Goal: Find specific page/section: Find specific page/section

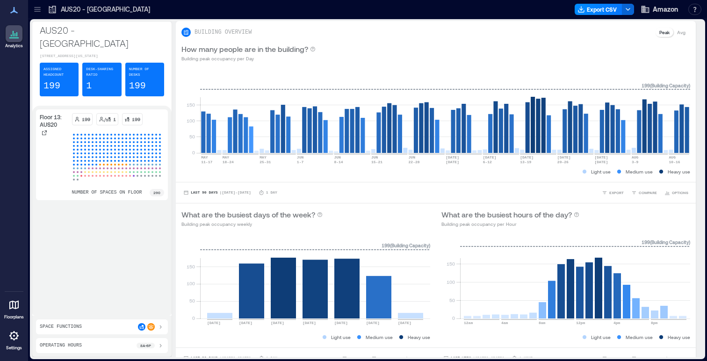
click at [39, 16] on div at bounding box center [37, 9] width 15 height 15
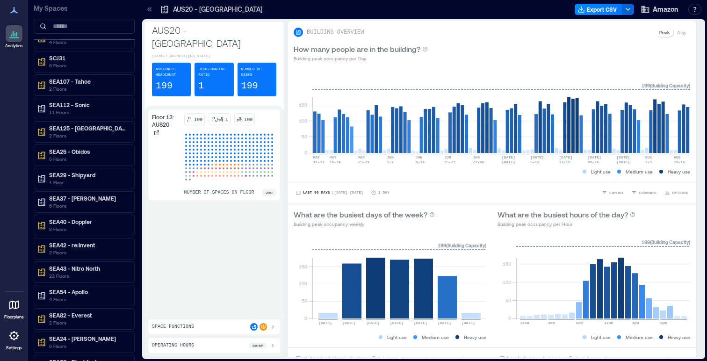
scroll to position [131, 0]
click at [90, 192] on div "SEA37 - Roxanne 6 Floors" at bounding box center [84, 201] width 98 height 19
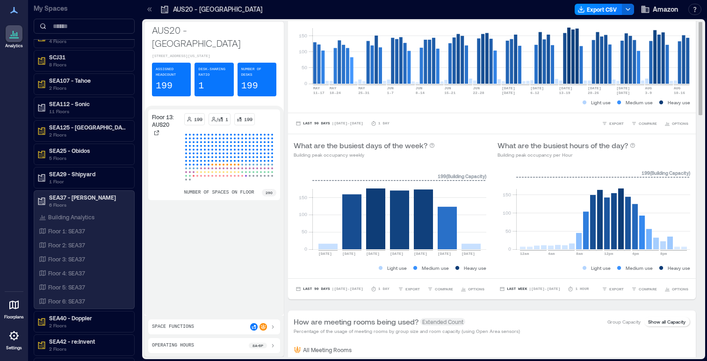
scroll to position [0, 0]
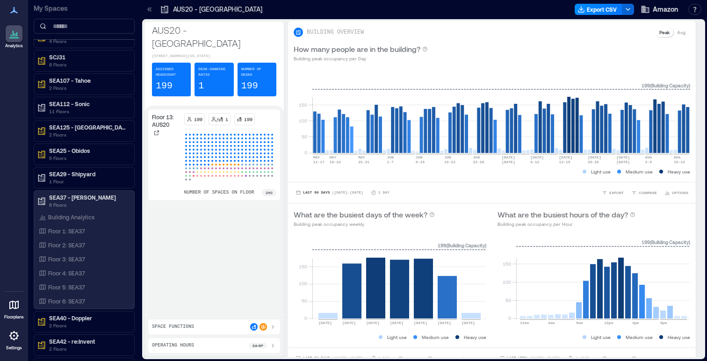
click at [150, 11] on icon at bounding box center [149, 9] width 9 height 9
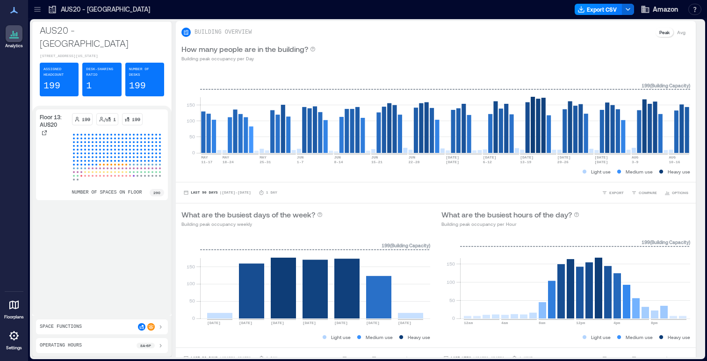
click at [31, 7] on div at bounding box center [37, 9] width 15 height 15
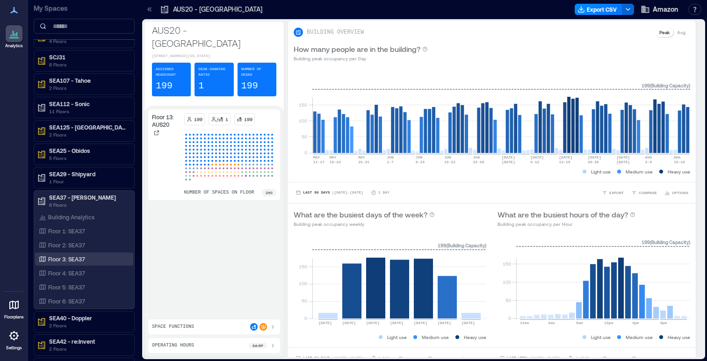
click at [91, 257] on div "Floor 3: SEA37" at bounding box center [82, 258] width 91 height 9
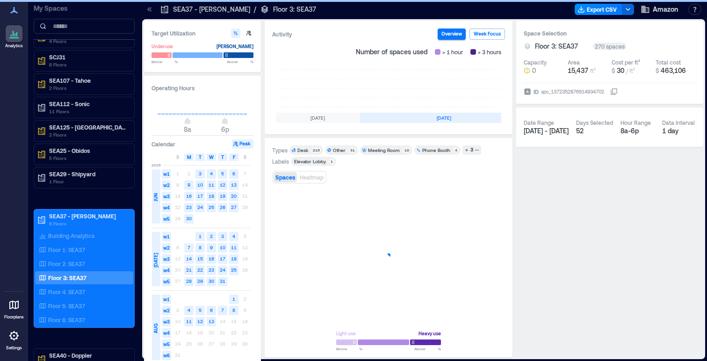
scroll to position [0, 280]
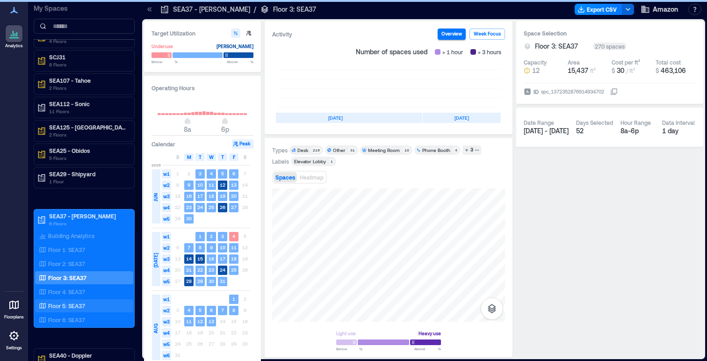
click at [94, 303] on div "Floor 5: SEA37" at bounding box center [82, 305] width 91 height 9
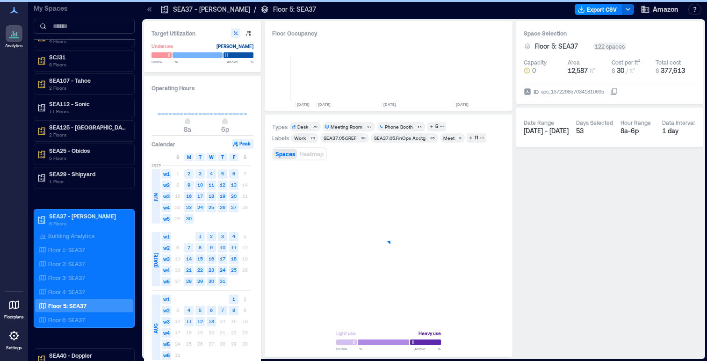
scroll to position [0, 267]
click at [403, 123] on div "Phone Booth 11" at bounding box center [401, 126] width 49 height 9
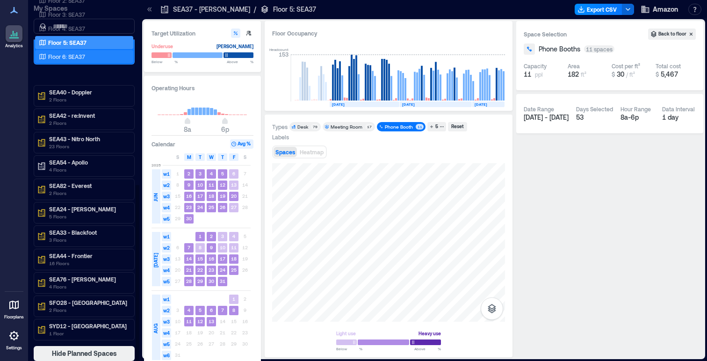
scroll to position [1, 0]
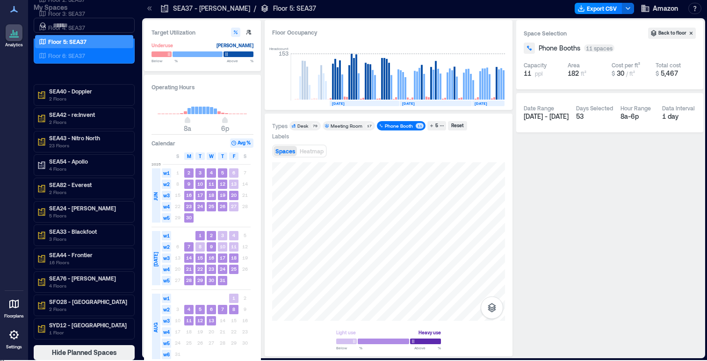
click at [149, 12] on icon at bounding box center [149, 8] width 9 height 9
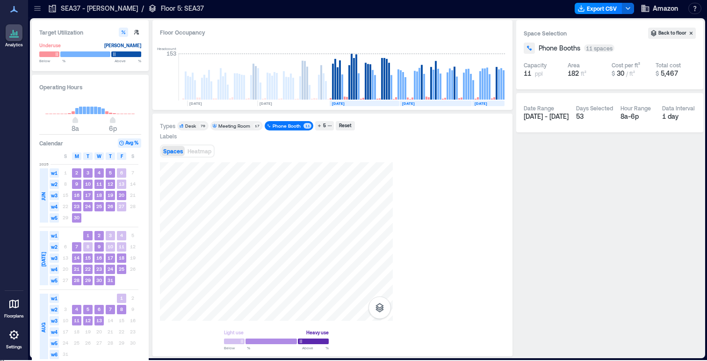
scroll to position [0, 154]
click at [42, 4] on div at bounding box center [37, 8] width 15 height 15
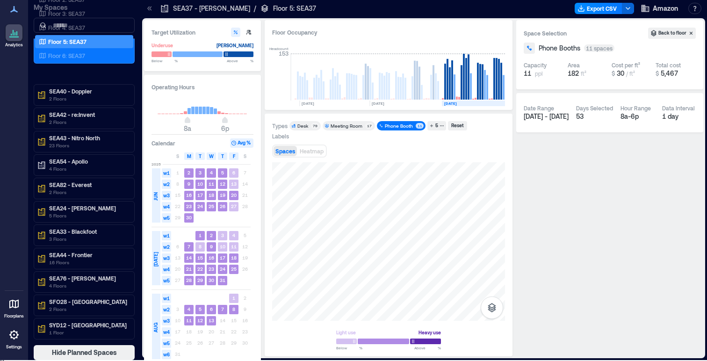
click at [13, 304] on icon at bounding box center [13, 303] width 11 height 11
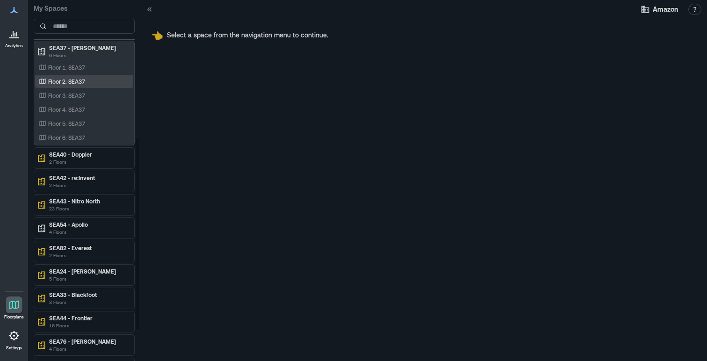
scroll to position [246, 0]
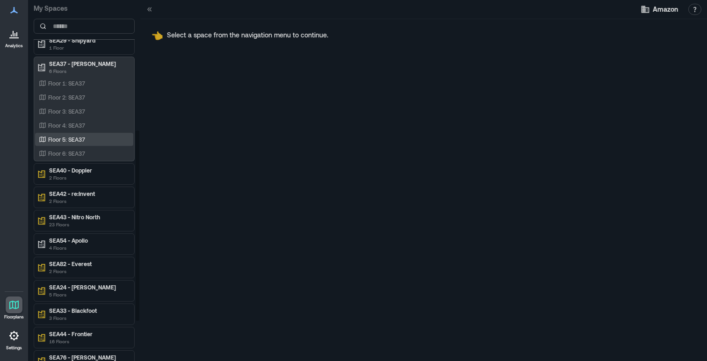
click at [86, 136] on div "Floor 5: SEA37" at bounding box center [82, 139] width 91 height 9
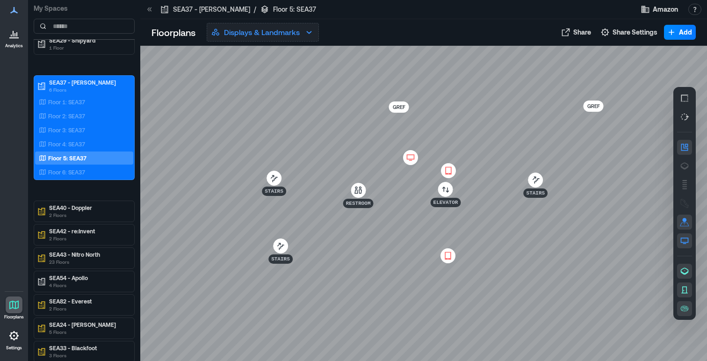
click at [275, 34] on p "Displays & Landmarks" at bounding box center [262, 32] width 76 height 11
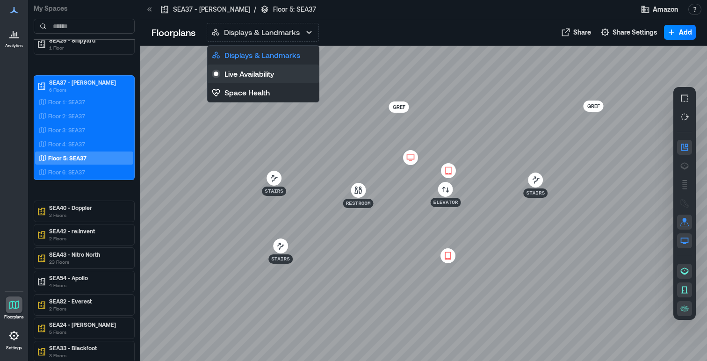
click at [257, 72] on p "Live Availability" at bounding box center [249, 73] width 50 height 11
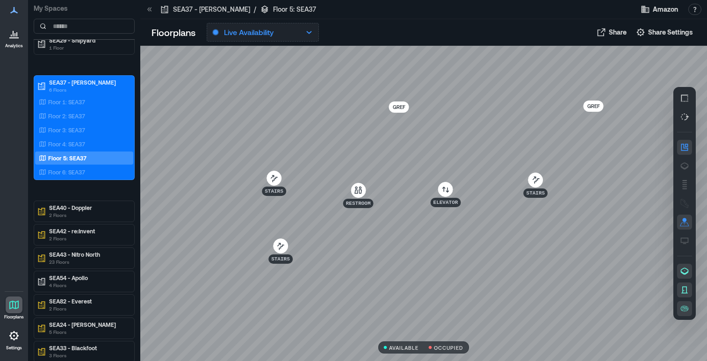
click at [279, 27] on button "Live Availability" at bounding box center [263, 32] width 112 height 19
click at [389, 43] on div "Floorplans Live Availability Displays & Landmarks Live Availability Space Healt…" at bounding box center [423, 32] width 567 height 27
click at [312, 264] on div at bounding box center [423, 203] width 567 height 315
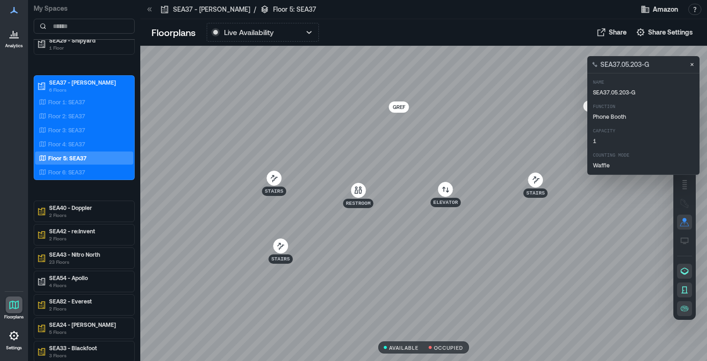
click at [412, 163] on div at bounding box center [423, 203] width 567 height 315
click at [396, 210] on div at bounding box center [423, 203] width 567 height 315
click at [629, 71] on div "SEA37.05.203-G" at bounding box center [620, 64] width 58 height 13
click at [629, 63] on p "SEA37.05.203-G" at bounding box center [624, 64] width 49 height 9
click at [655, 33] on span "Share Settings" at bounding box center [670, 32] width 45 height 9
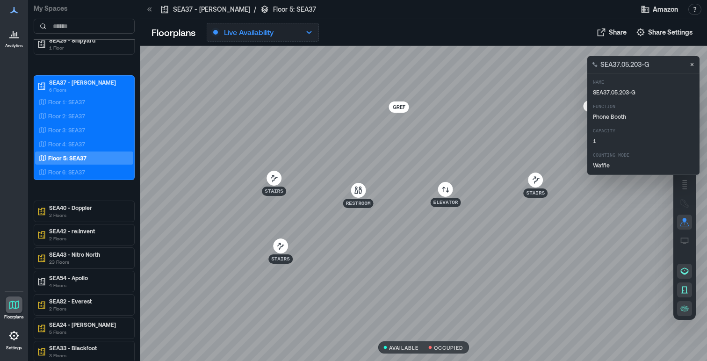
click at [248, 27] on p "Live Availability" at bounding box center [249, 32] width 50 height 11
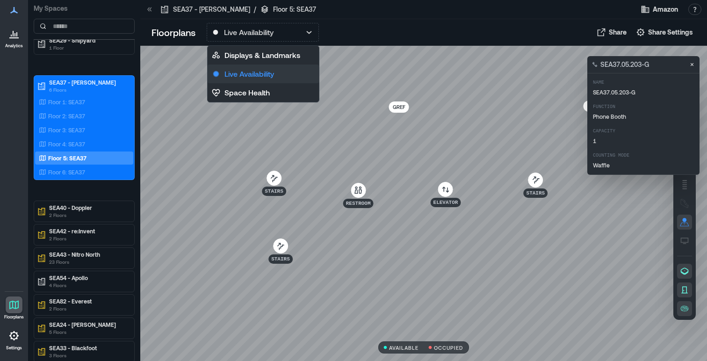
click at [241, 78] on p "Live Availability" at bounding box center [249, 73] width 50 height 11
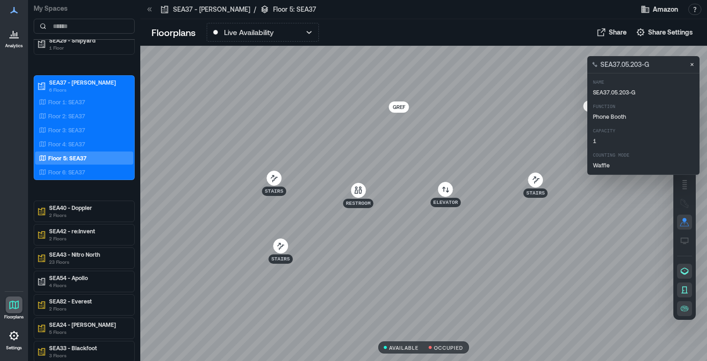
click at [262, 44] on div "Floorplans Live Availability Displays & Landmarks Live Availability Space Healt…" at bounding box center [423, 32] width 567 height 27
click at [262, 36] on p "Live Availability" at bounding box center [249, 32] width 50 height 11
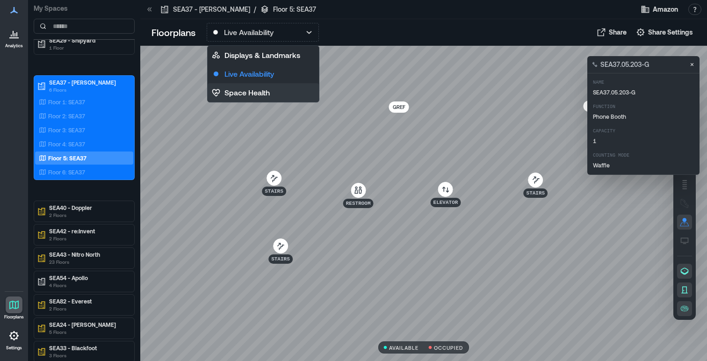
click at [258, 101] on button "Space Health" at bounding box center [263, 92] width 111 height 19
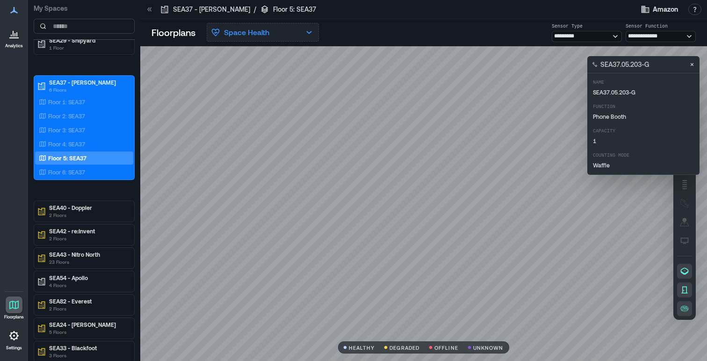
click at [266, 23] on button "Space Health" at bounding box center [263, 32] width 112 height 19
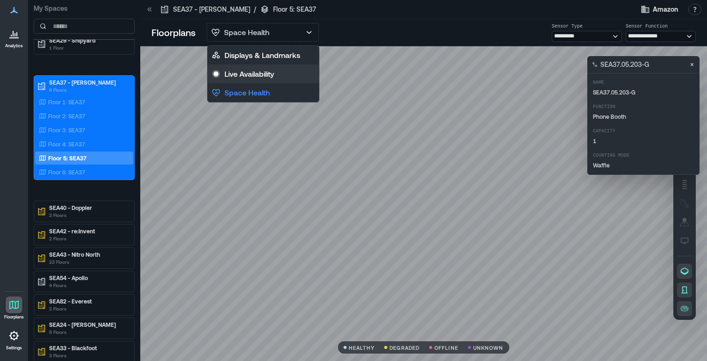
click at [261, 71] on p "Live Availability" at bounding box center [249, 73] width 50 height 11
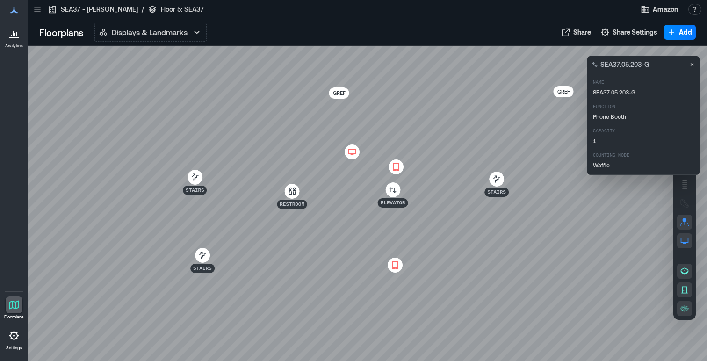
click at [41, 11] on icon at bounding box center [37, 9] width 9 height 9
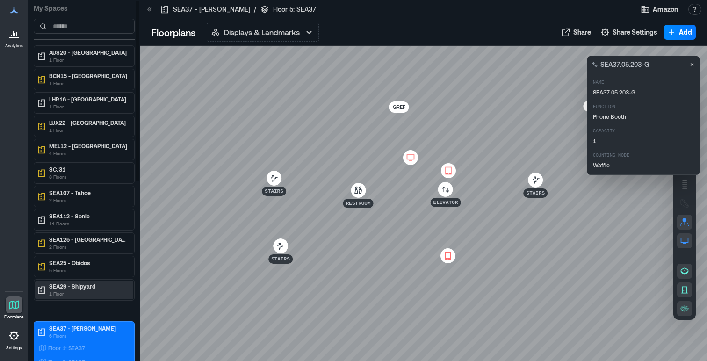
click at [80, 290] on p "1 Floor" at bounding box center [88, 293] width 79 height 7
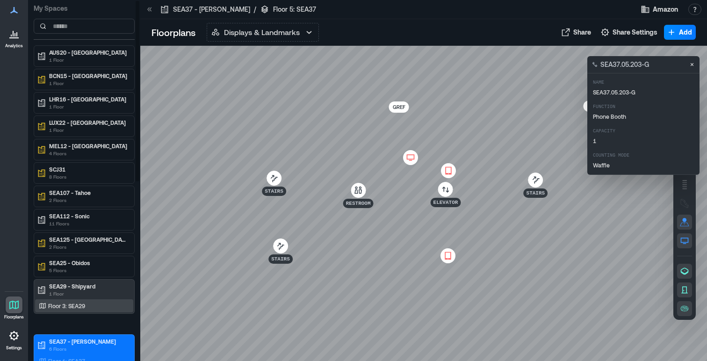
click at [82, 308] on p "Floor 3: SEA29" at bounding box center [66, 305] width 37 height 7
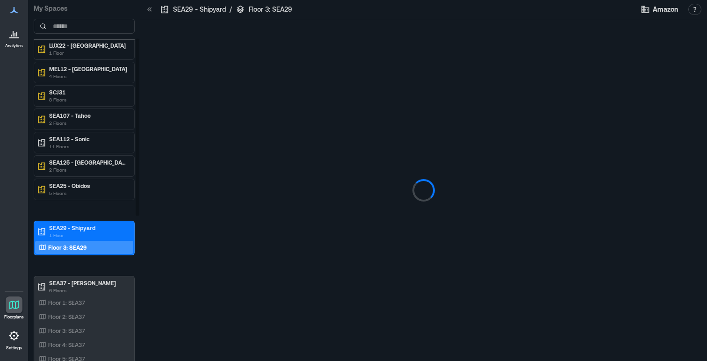
scroll to position [79, 0]
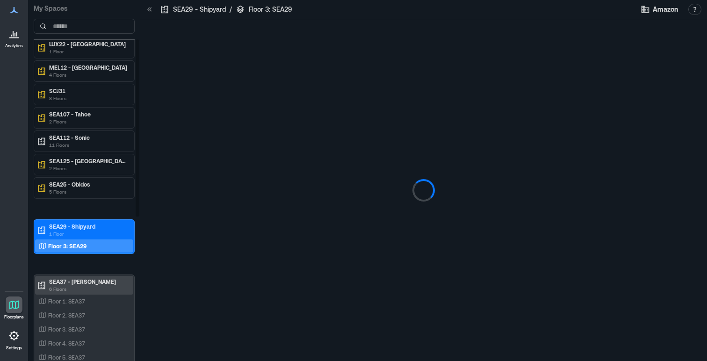
click at [70, 282] on p "SEA37 - [PERSON_NAME]" at bounding box center [88, 281] width 79 height 7
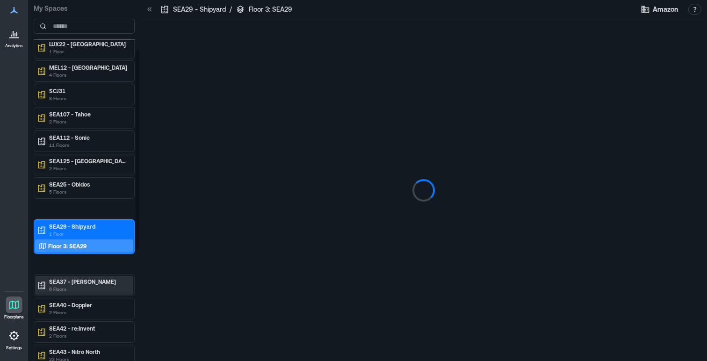
scroll to position [95, 0]
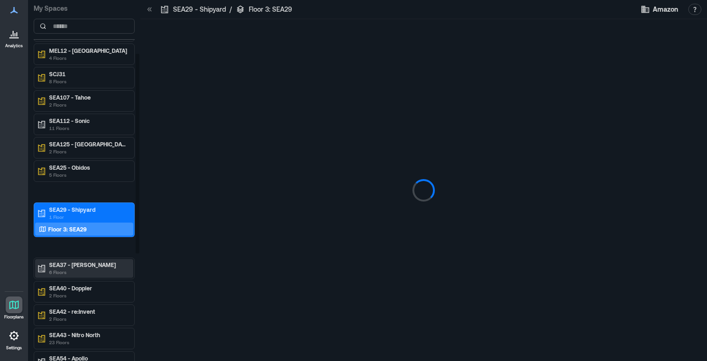
click at [66, 270] on p "6 Floors" at bounding box center [88, 271] width 79 height 7
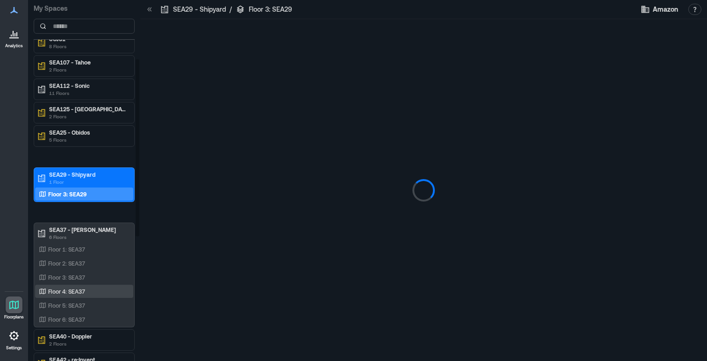
scroll to position [132, 0]
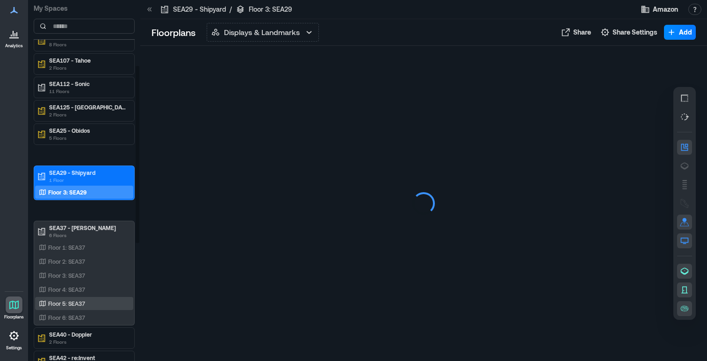
click at [69, 300] on p "Floor 5: SEA37" at bounding box center [66, 303] width 37 height 7
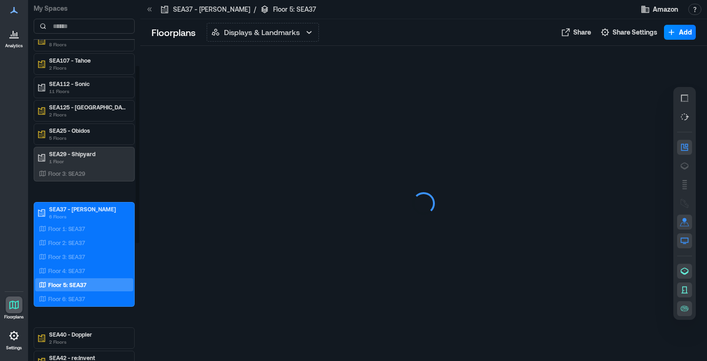
click at [73, 303] on div "Floor 1: SEA37 Floor 2: SEA37 Floor 3: SEA37 Floor 4: SEA37 Floor 5: SEA37 Floo…" at bounding box center [84, 263] width 98 height 83
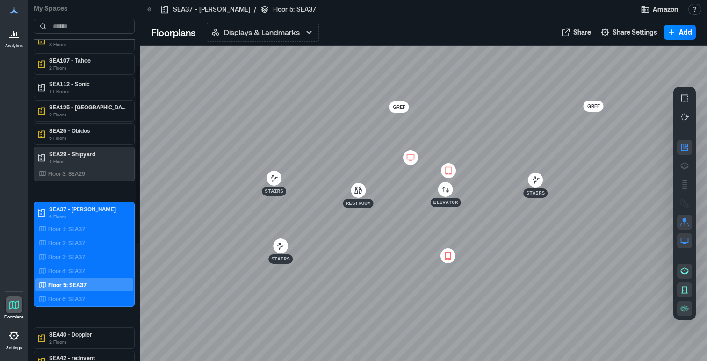
click at [73, 282] on p "Floor 5: SEA37" at bounding box center [67, 284] width 38 height 7
click at [254, 29] on p "Displays & Landmarks" at bounding box center [262, 32] width 76 height 11
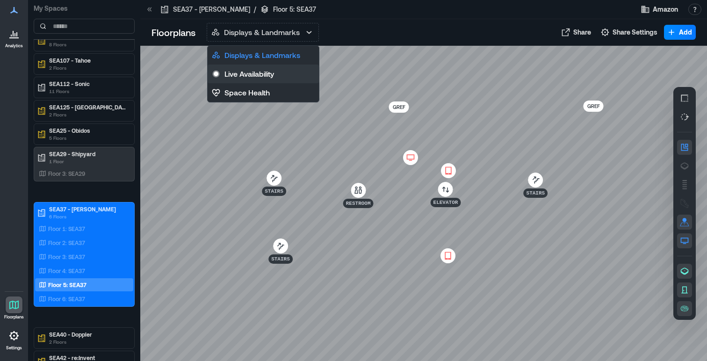
click at [243, 77] on p "Live Availability" at bounding box center [249, 73] width 50 height 11
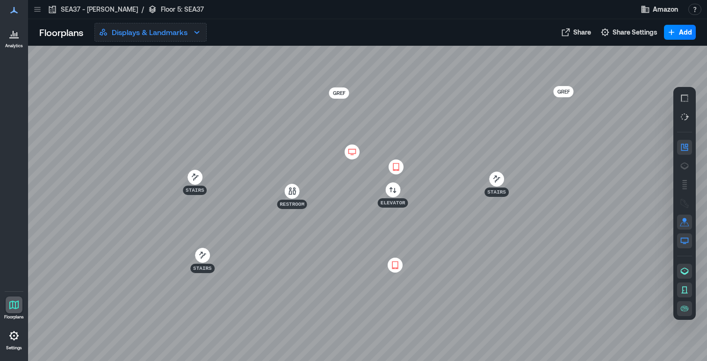
click at [184, 30] on p "Displays & Landmarks" at bounding box center [150, 32] width 76 height 11
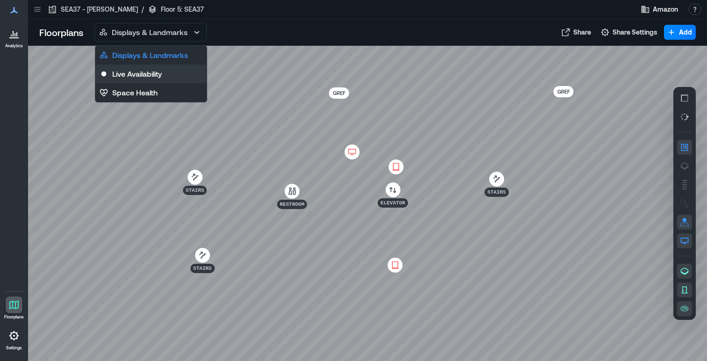
click at [167, 76] on button "Live Availability" at bounding box center [150, 74] width 111 height 19
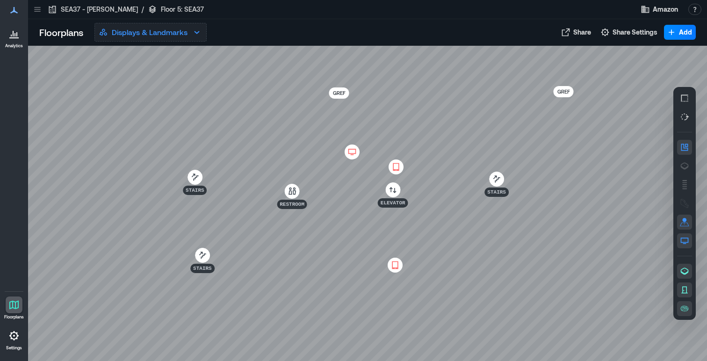
click at [156, 30] on p "Displays & Landmarks" at bounding box center [150, 32] width 76 height 11
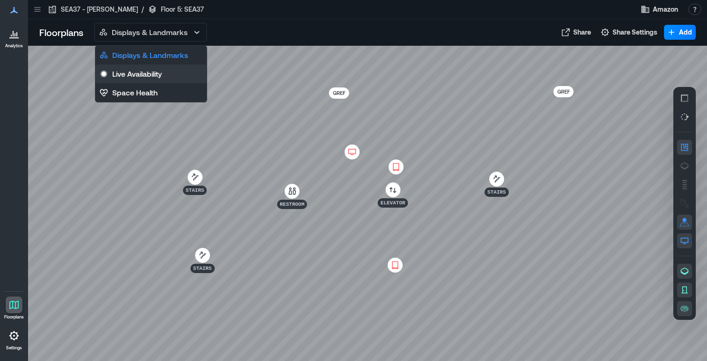
click at [156, 76] on p "Live Availability" at bounding box center [137, 73] width 50 height 11
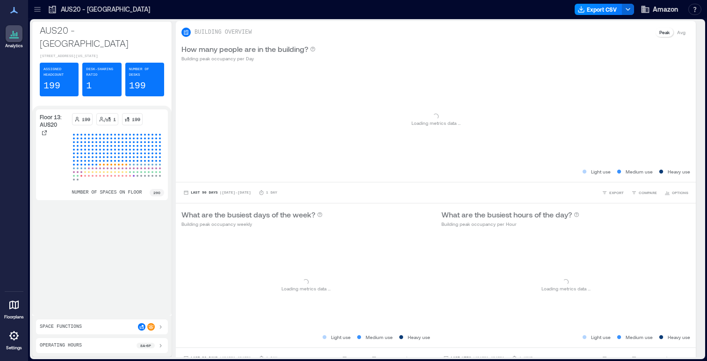
click at [17, 14] on icon at bounding box center [13, 10] width 11 height 11
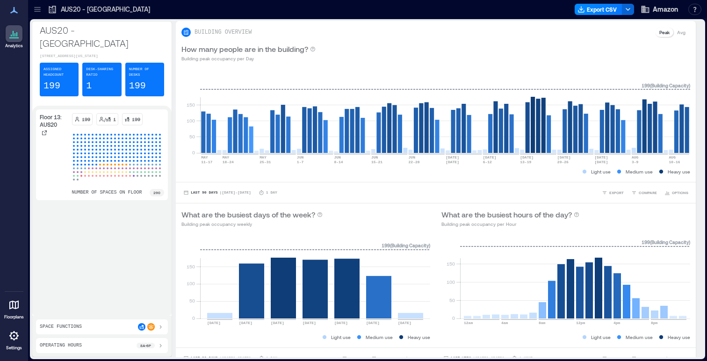
click at [38, 14] on icon at bounding box center [37, 9] width 9 height 9
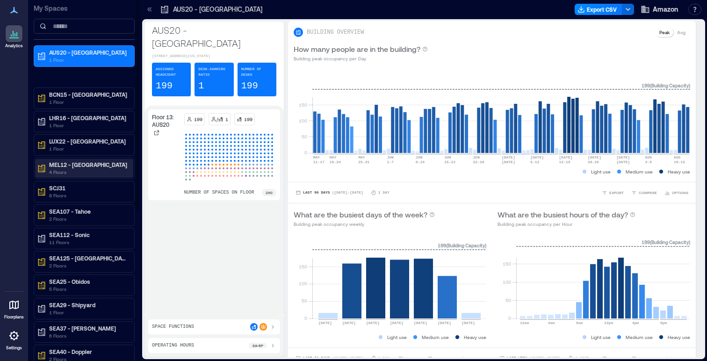
scroll to position [260, 0]
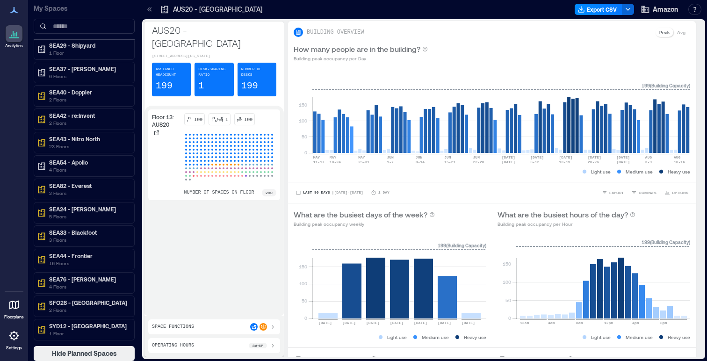
click at [10, 307] on icon at bounding box center [13, 305] width 9 height 9
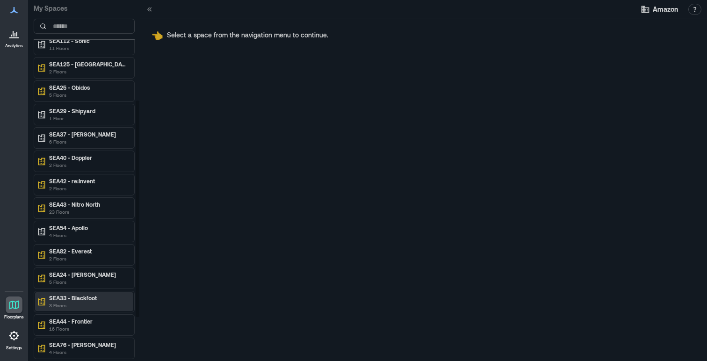
scroll to position [163, 0]
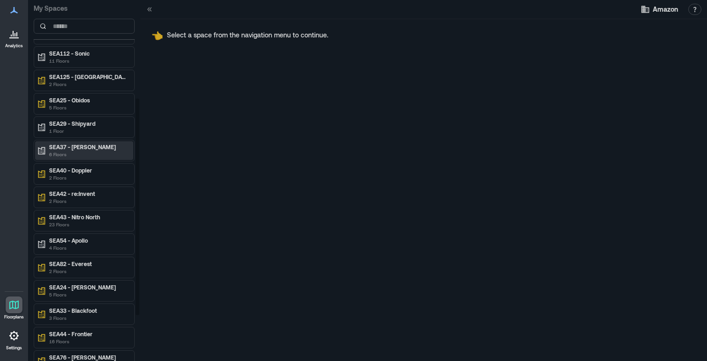
click at [75, 144] on p "SEA37 - [PERSON_NAME]" at bounding box center [88, 146] width 79 height 7
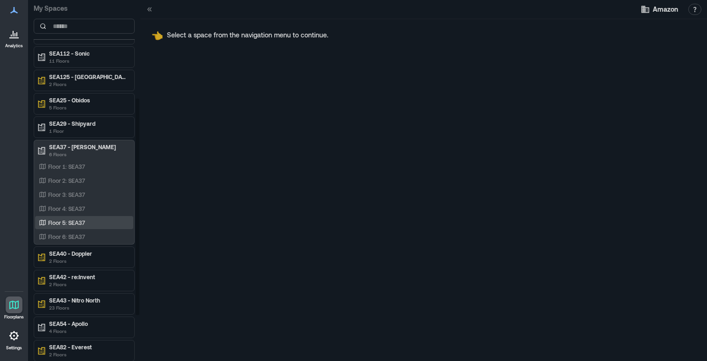
click at [96, 221] on div "Floor 5: SEA37" at bounding box center [82, 222] width 91 height 9
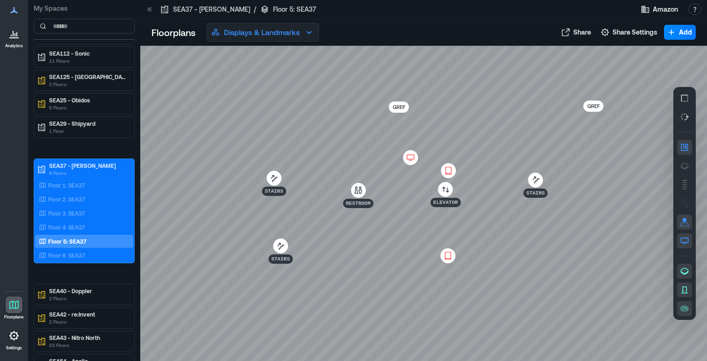
click at [272, 35] on p "Displays & Landmarks" at bounding box center [262, 32] width 76 height 11
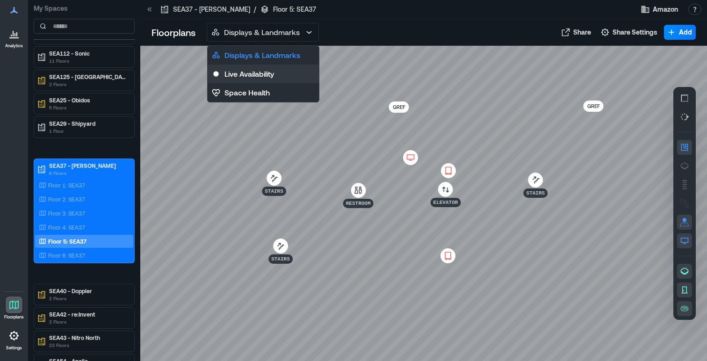
click at [264, 76] on p "Live Availability" at bounding box center [249, 73] width 50 height 11
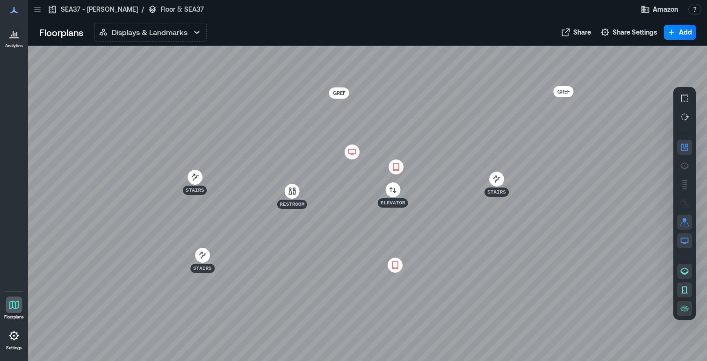
click at [180, 43] on div "Floorplans Displays & Landmarks Displays & Landmarks Live Availability Space He…" at bounding box center [367, 32] width 679 height 27
click at [182, 26] on button "Displays & Landmarks" at bounding box center [150, 32] width 112 height 19
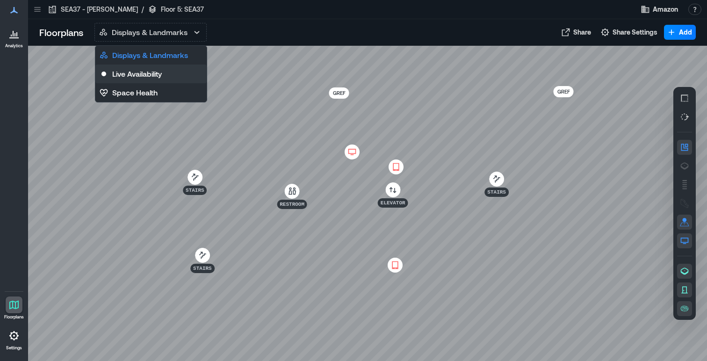
click at [177, 77] on button "Live Availability" at bounding box center [150, 74] width 111 height 19
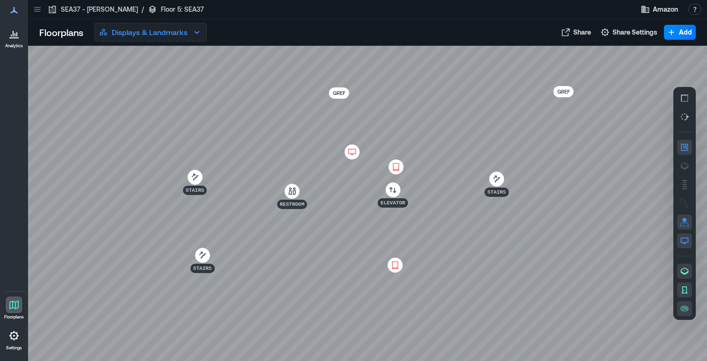
click at [166, 32] on p "Displays & Landmarks" at bounding box center [150, 32] width 76 height 11
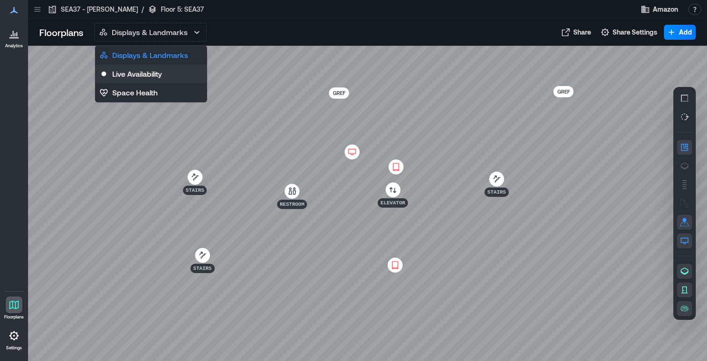
click at [160, 71] on p "Live Availability" at bounding box center [137, 73] width 50 height 11
